Goal: Information Seeking & Learning: Learn about a topic

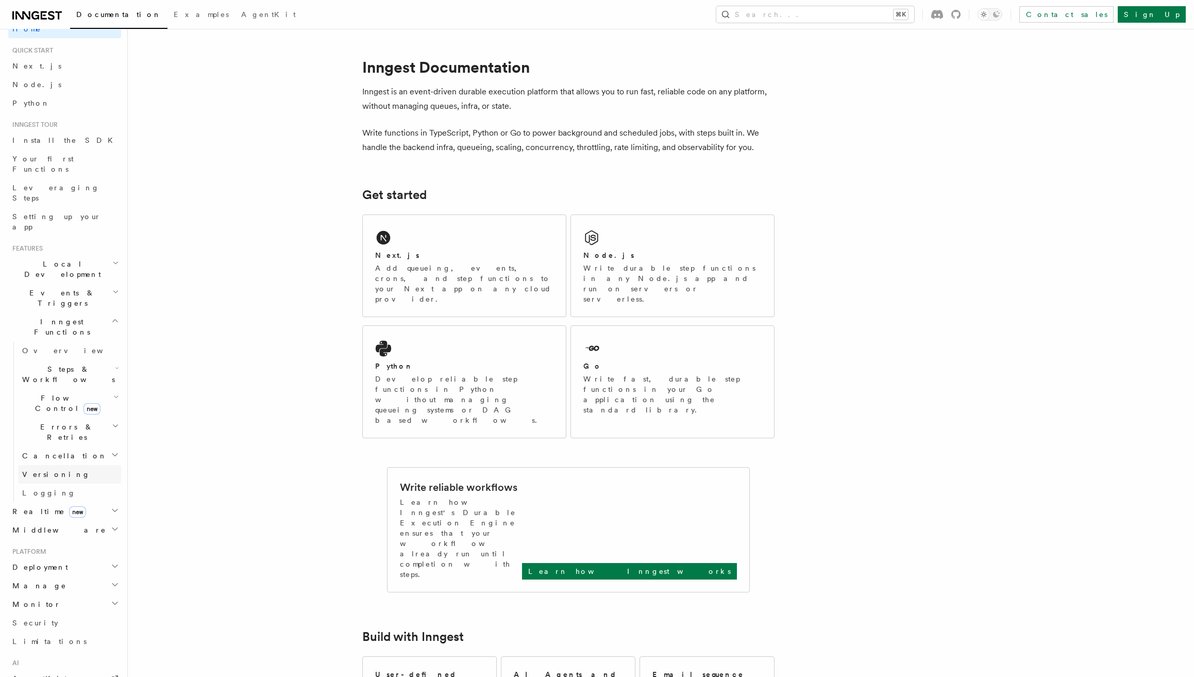
scroll to position [28, 0]
click at [48, 382] on span "Flow Control new" at bounding box center [65, 392] width 95 height 21
click at [69, 628] on span "new" at bounding box center [77, 633] width 17 height 11
click at [49, 647] on span "Overview" at bounding box center [75, 651] width 106 height 8
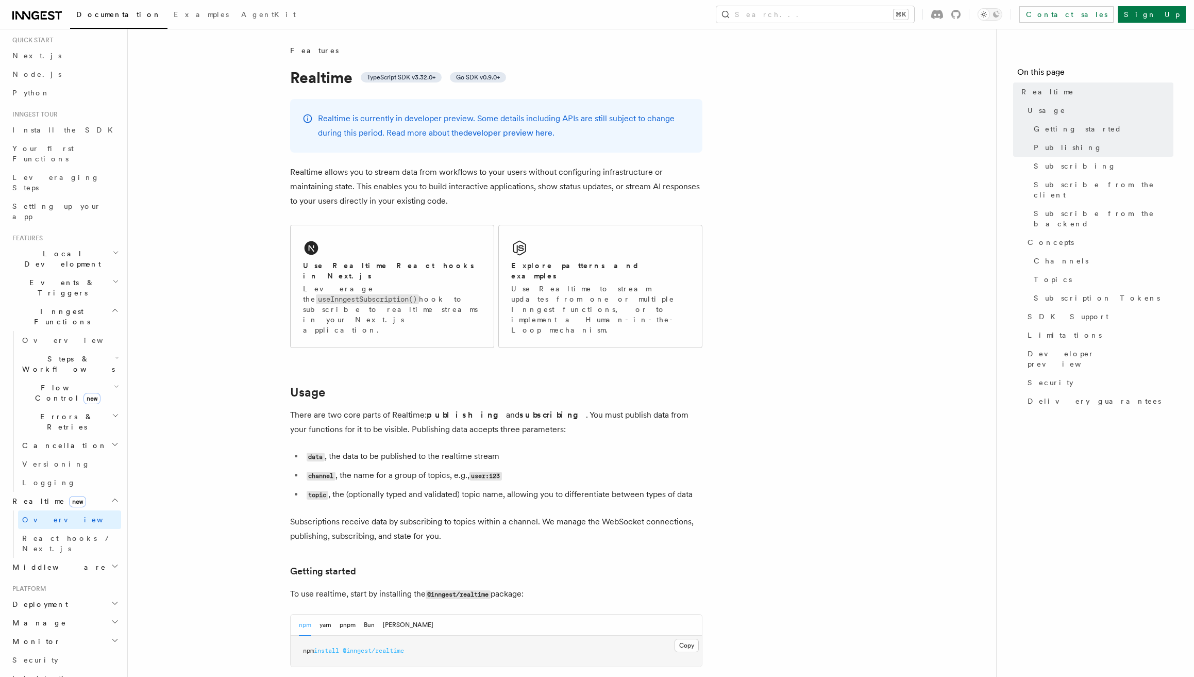
click at [74, 273] on h2 "Events & Triggers" at bounding box center [64, 287] width 113 height 29
click at [72, 337] on link "Sending events" at bounding box center [69, 351] width 103 height 29
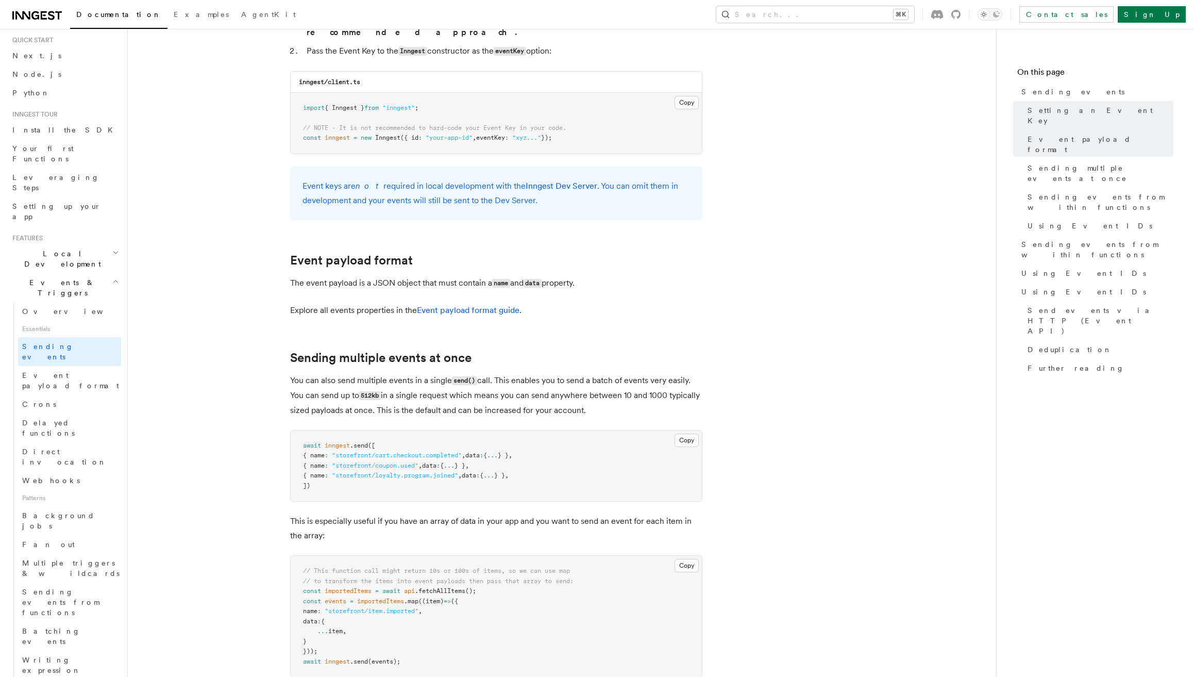
scroll to position [921, 0]
